Goal: Consume media (video, audio)

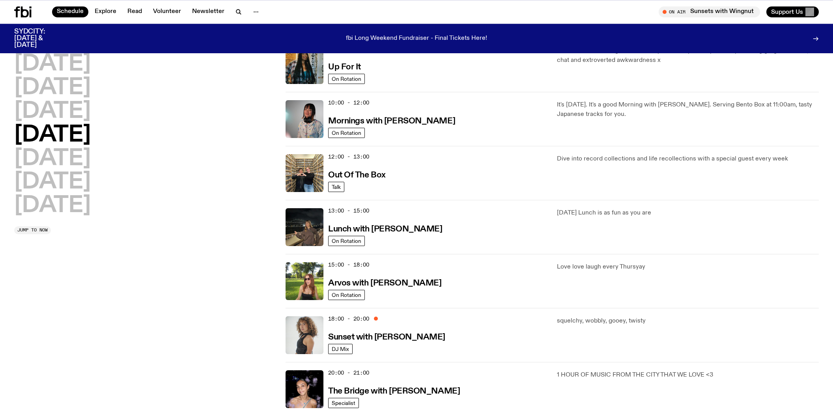
scroll to position [203, 0]
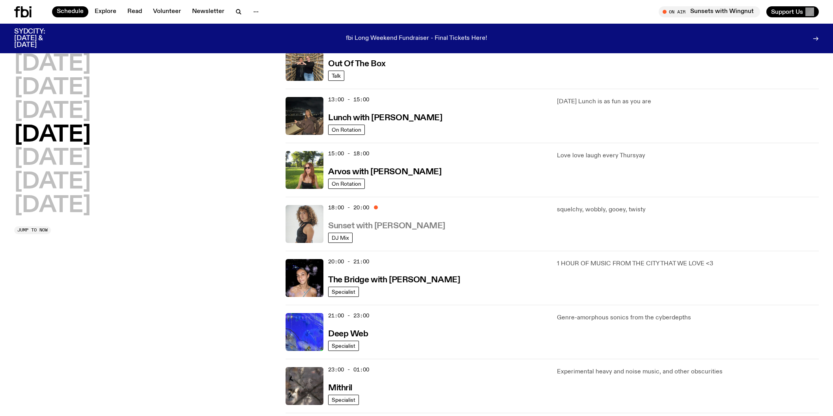
click at [364, 223] on h3 "Sunset with [PERSON_NAME]" at bounding box center [386, 226] width 117 height 8
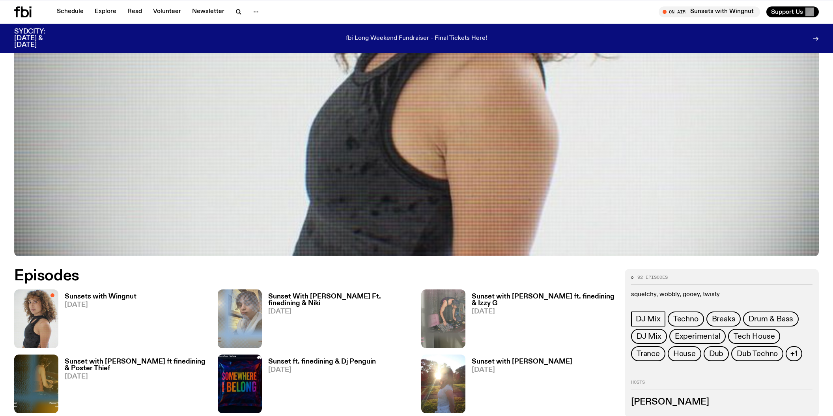
scroll to position [371, 0]
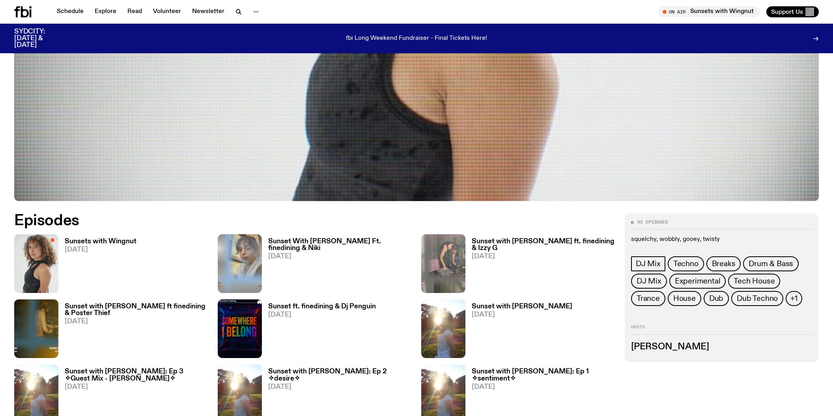
click at [110, 240] on h3 "Sunsets with Wingnut" at bounding box center [101, 241] width 72 height 7
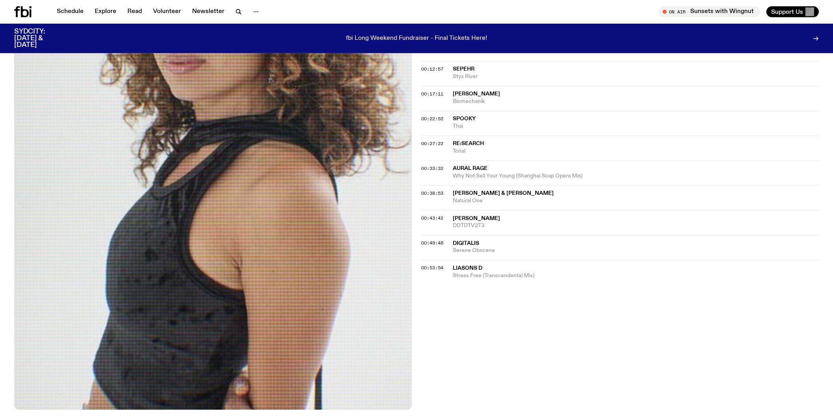
scroll to position [290, 0]
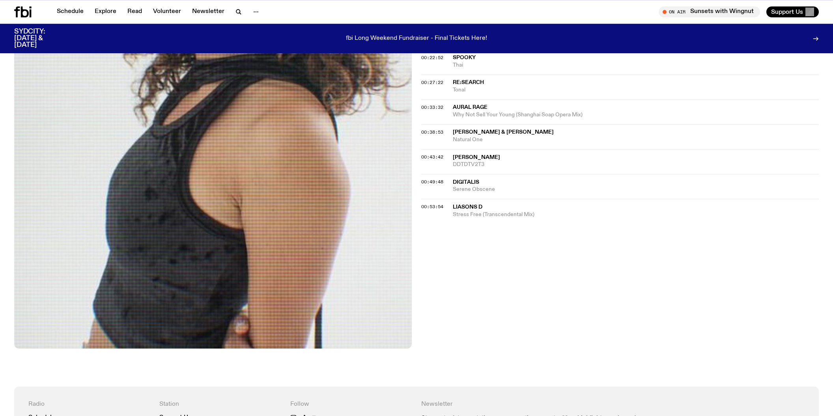
scroll to position [372, 0]
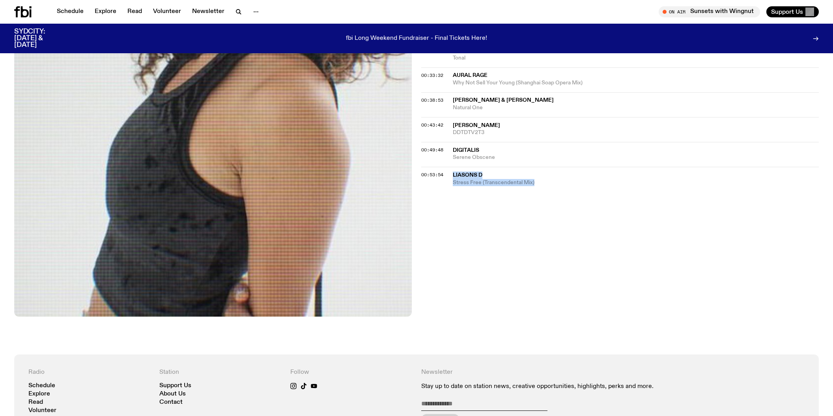
drag, startPoint x: 453, startPoint y: 172, endPoint x: 543, endPoint y: 181, distance: 90.8
click at [543, 181] on div "00:53:54 Liasons D Stress Free (Transcendental Mix)" at bounding box center [620, 176] width 398 height 19
copy div "Liasons D Stress Free (Transcendental Mix)"
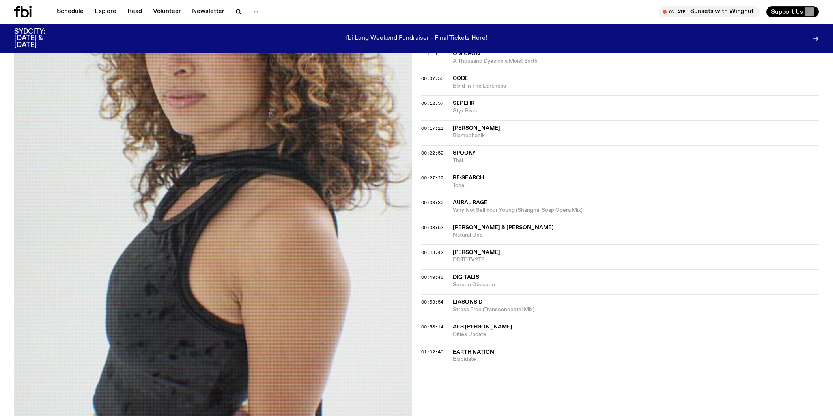
scroll to position [245, 0]
drag, startPoint x: 479, startPoint y: 357, endPoint x: 455, endPoint y: 350, distance: 25.0
click at [455, 356] on span "Elucidate" at bounding box center [636, 359] width 366 height 7
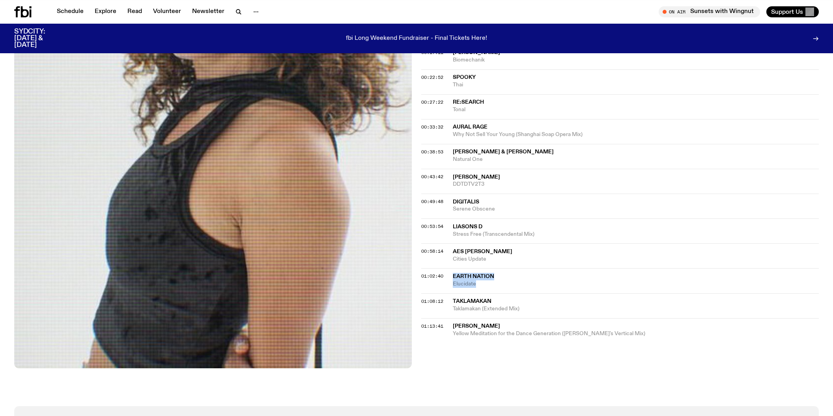
scroll to position [329, 0]
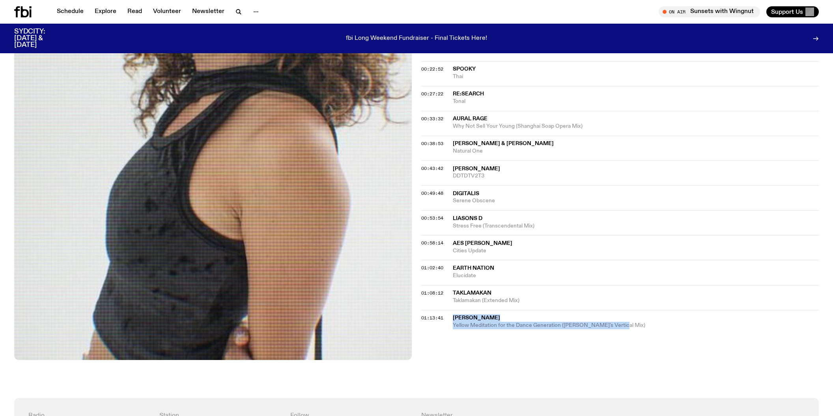
drag, startPoint x: 618, startPoint y: 324, endPoint x: 455, endPoint y: 313, distance: 163.3
click at [455, 322] on span "Yellow Meditation for the Dance Generation (Joakim's Vertical Mix)" at bounding box center [636, 325] width 366 height 7
drag, startPoint x: 521, startPoint y: 297, endPoint x: 454, endPoint y: 289, distance: 67.9
click at [454, 297] on span "Taklamakan (Extended Mix)" at bounding box center [636, 300] width 366 height 7
drag, startPoint x: 478, startPoint y: 273, endPoint x: 454, endPoint y: 264, distance: 26.1
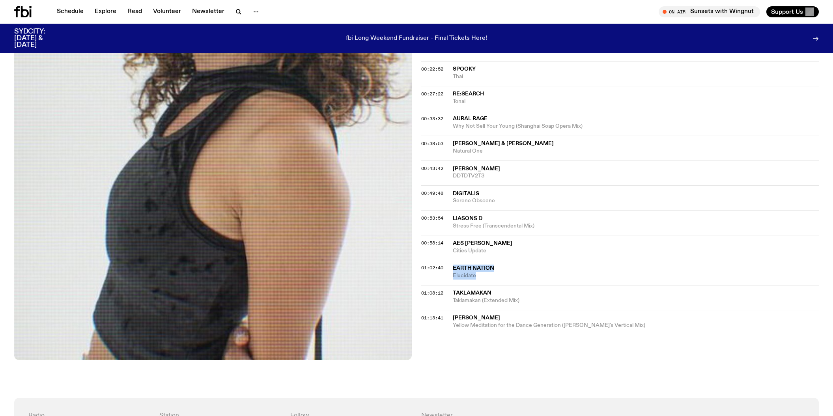
click at [454, 272] on span "Elucidate" at bounding box center [636, 275] width 366 height 7
